Goal: Task Accomplishment & Management: Manage account settings

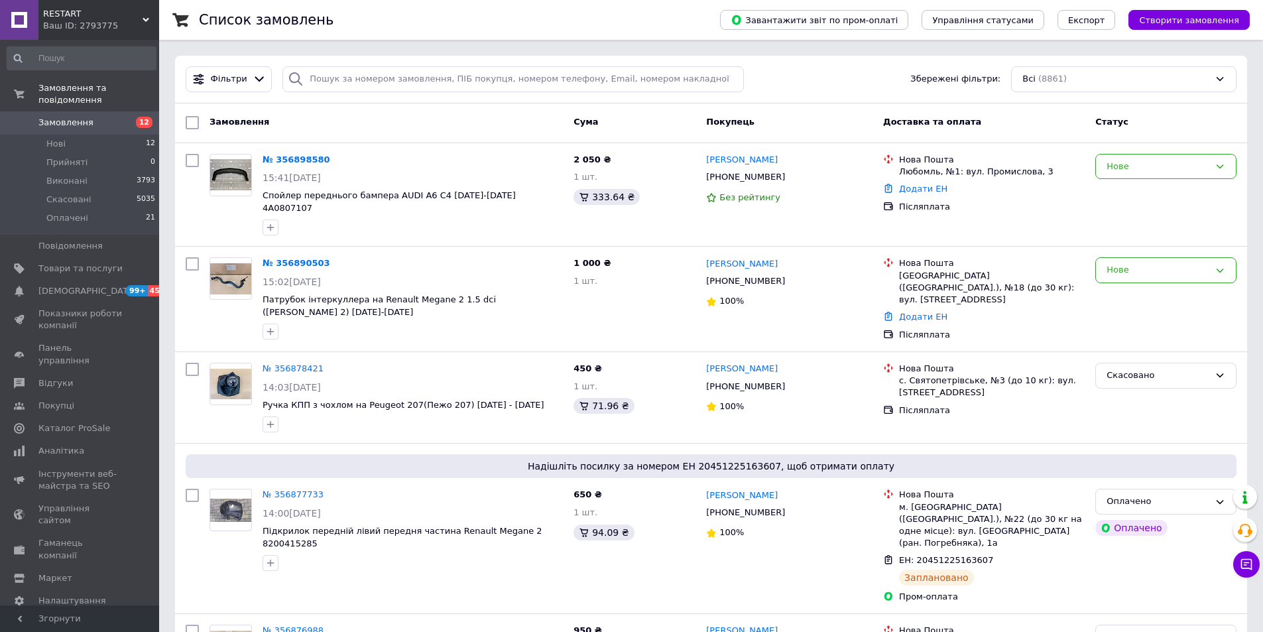
click at [94, 117] on span "Замовлення" at bounding box center [80, 123] width 84 height 12
click at [286, 157] on link "№ 356898580" at bounding box center [297, 160] width 68 height 10
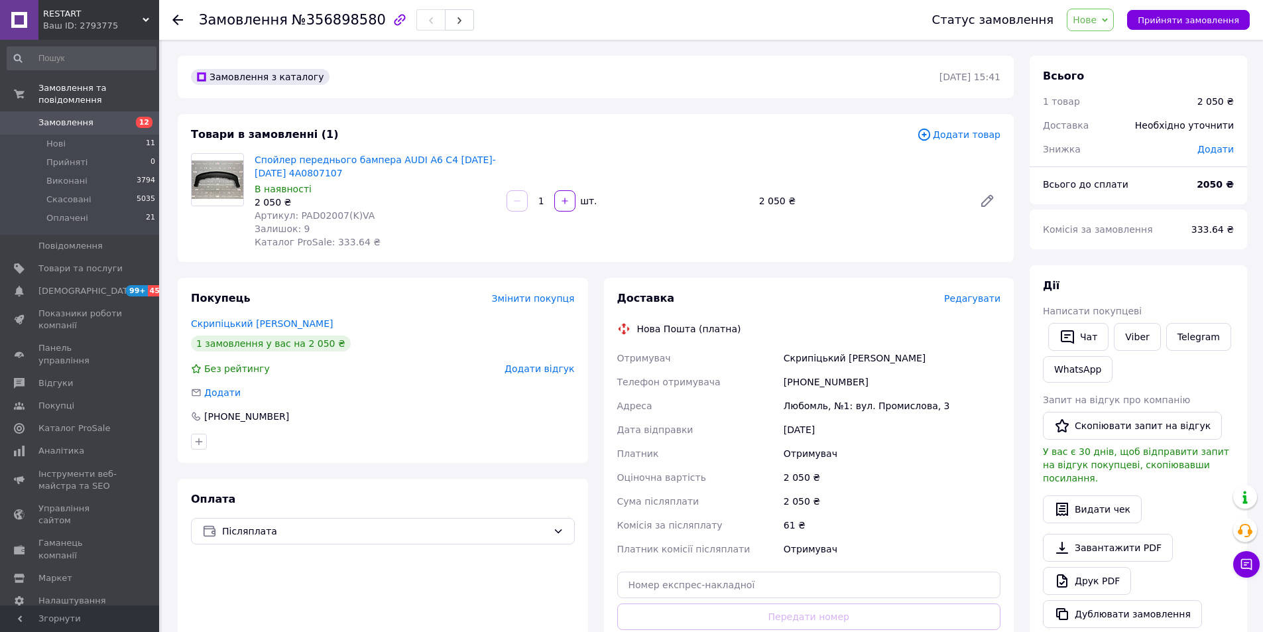
click at [335, 214] on span "Артикул: PAD02007(K)VA" at bounding box center [315, 215] width 120 height 11
click at [308, 216] on span "Артикул: PAD02007(K)VA" at bounding box center [315, 215] width 120 height 11
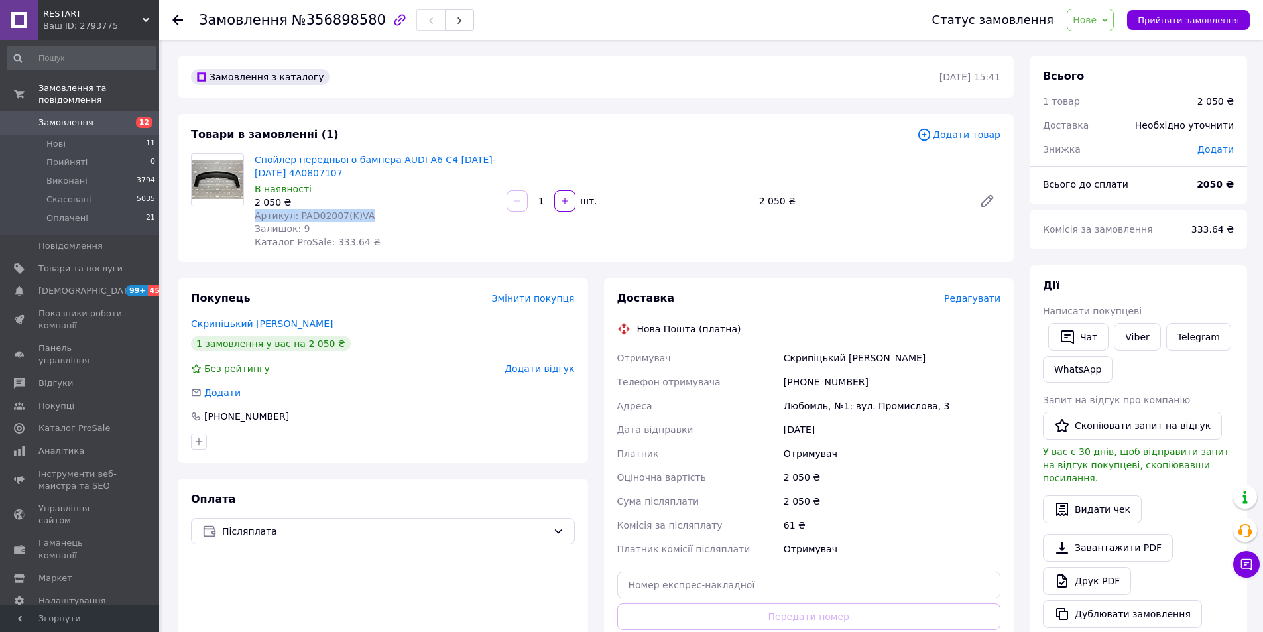
click at [410, 213] on div "Артикул: PAD02007(K)VA" at bounding box center [375, 215] width 241 height 13
drag, startPoint x: 358, startPoint y: 216, endPoint x: 295, endPoint y: 217, distance: 63.0
click at [295, 217] on span "Артикул: PAD02007(K)VA" at bounding box center [315, 215] width 120 height 11
copy span "PAD02007(K)VA"
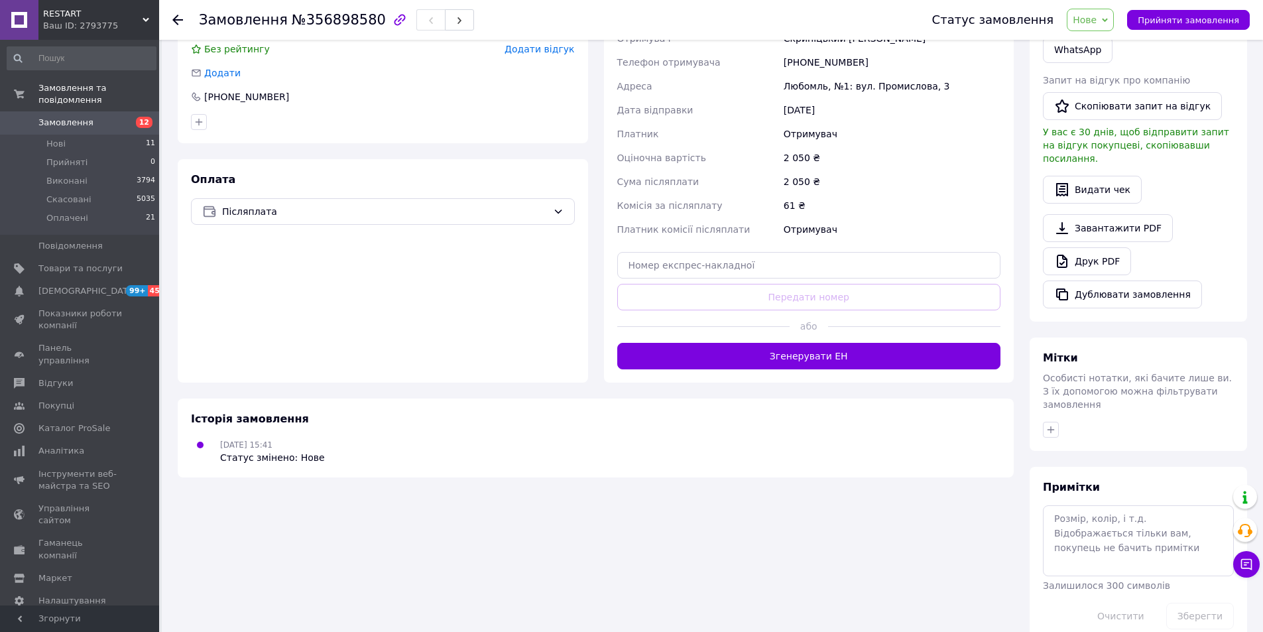
scroll to position [121, 0]
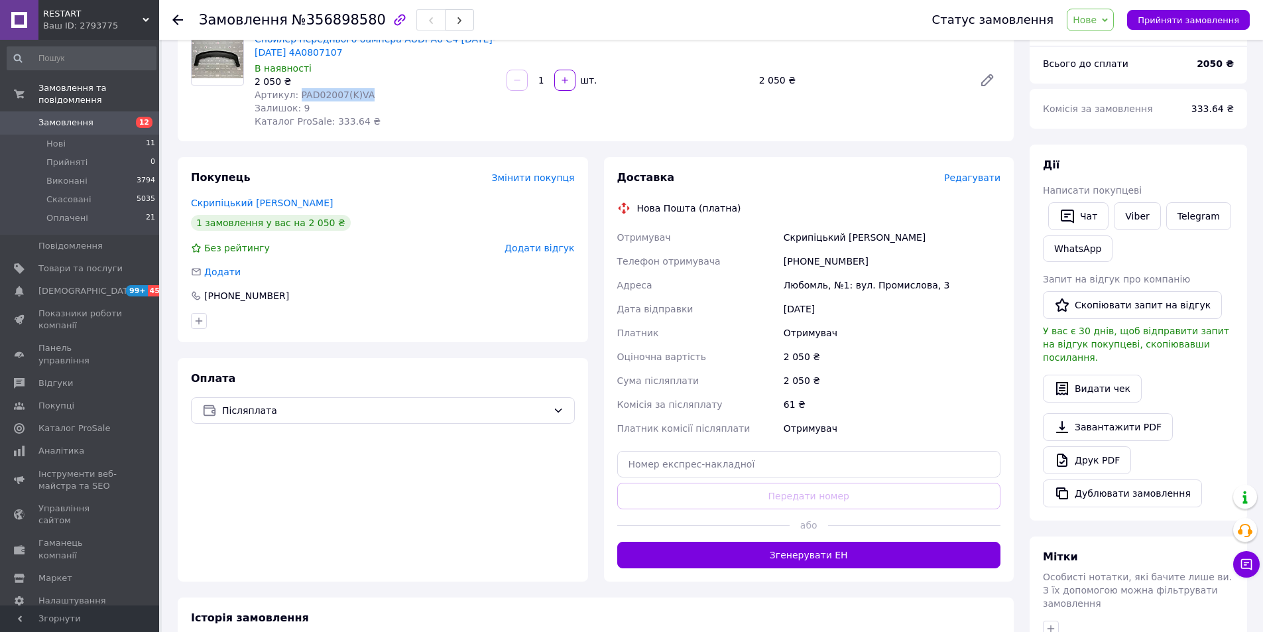
click at [578, 257] on div "Покупець Змінити покупця Скрипіцький [PERSON_NAME] 1 замовлення у вас на 2 050 …" at bounding box center [383, 249] width 411 height 185
click at [57, 117] on span "Замовлення" at bounding box center [65, 123] width 55 height 12
